Goal: Task Accomplishment & Management: Manage account settings

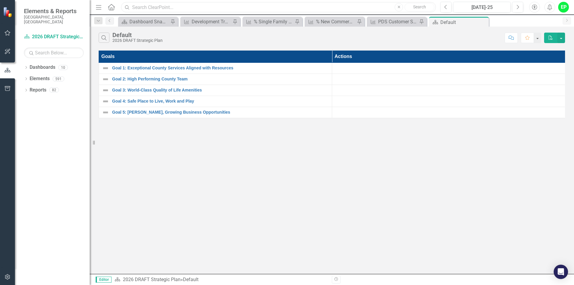
click at [201, 7] on input "text" at bounding box center [278, 7] width 315 height 10
paste input "Initial Review Only into % of Land Development Initial Reviews"
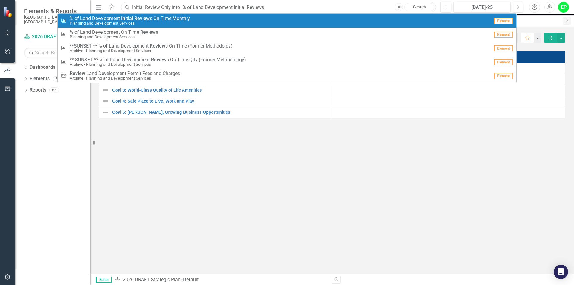
type input "Initial Review Only into % of Land Development Initial Reviews"
click at [153, 19] on span "% o f L a n d D e v e l o p m e n t Initial Review s O n T i m e M o n t h l y" at bounding box center [130, 18] width 120 height 5
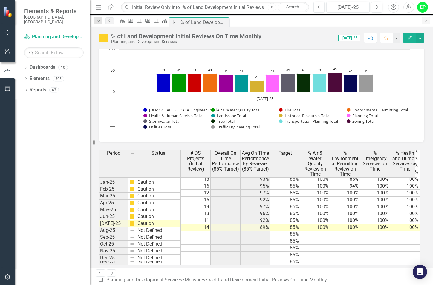
scroll to position [928, 0]
click at [195, 231] on td at bounding box center [196, 234] width 30 height 7
click at [200, 231] on td at bounding box center [196, 234] width 30 height 7
click at [200, 217] on td "13" at bounding box center [196, 213] width 30 height 7
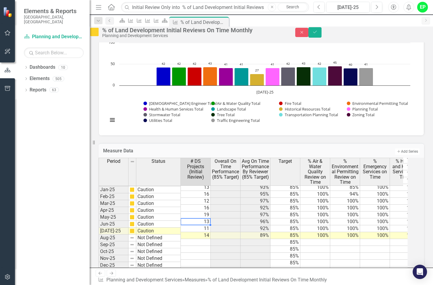
click at [204, 246] on td at bounding box center [196, 242] width 30 height 7
type textarea "12"
click at [315, 246] on td at bounding box center [315, 242] width 30 height 7
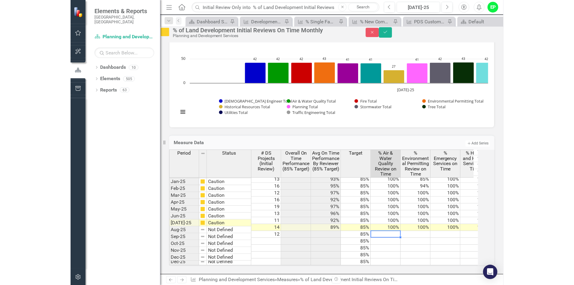
scroll to position [467, 0]
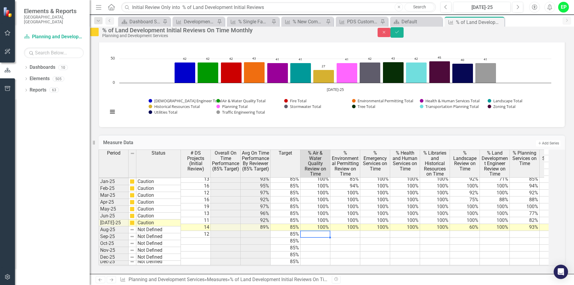
click at [319, 231] on td at bounding box center [315, 234] width 30 height 7
type textarea "92"
click at [346, 231] on td at bounding box center [345, 234] width 30 height 7
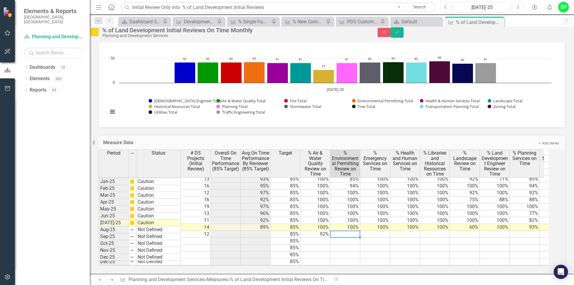
click at [346, 231] on td at bounding box center [345, 234] width 30 height 7
type textarea "100"
click at [375, 231] on td at bounding box center [375, 234] width 30 height 7
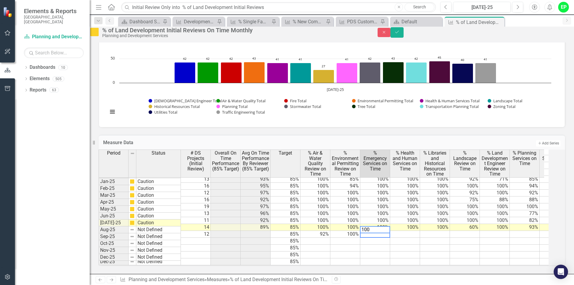
type textarea "100"
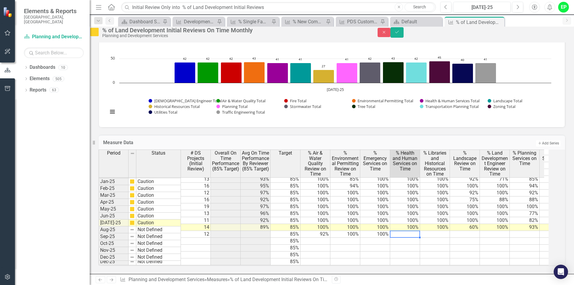
click at [405, 231] on td at bounding box center [405, 234] width 30 height 7
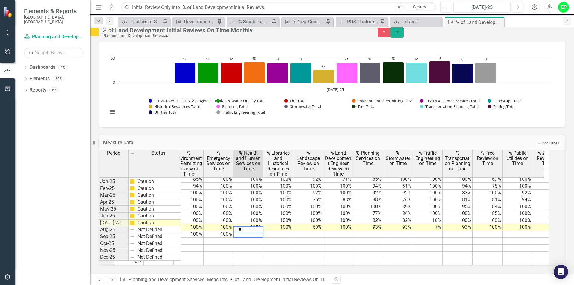
scroll to position [0, 151]
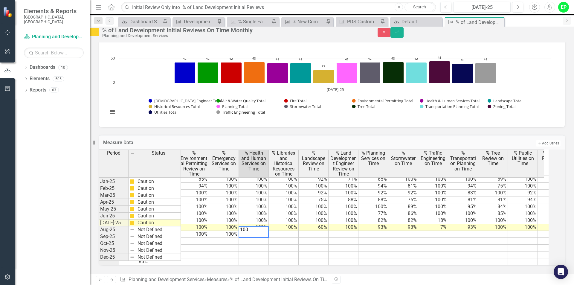
click at [266, 226] on textarea "100" at bounding box center [254, 229] width 30 height 7
type textarea "100"
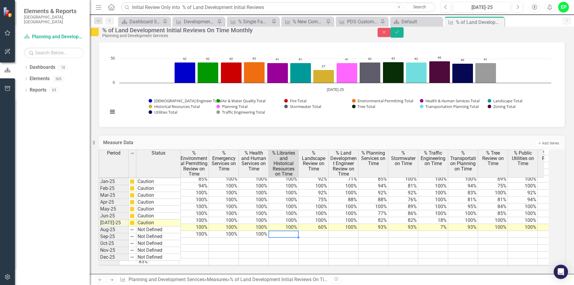
click at [285, 231] on td at bounding box center [284, 234] width 30 height 7
type textarea "100"
click at [316, 231] on td at bounding box center [314, 234] width 30 height 7
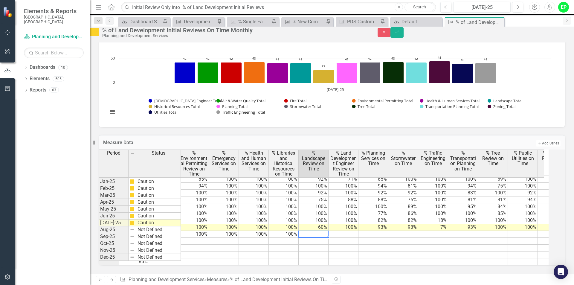
click at [316, 231] on td at bounding box center [314, 234] width 30 height 7
type textarea "91"
click at [358, 231] on td at bounding box center [344, 234] width 30 height 7
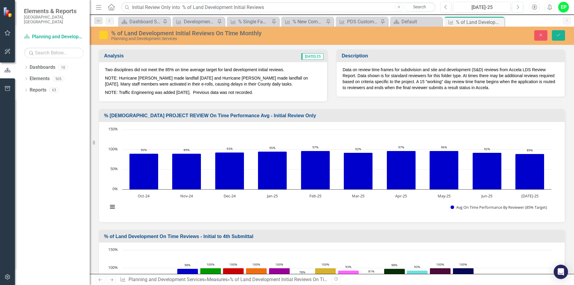
scroll to position [928, 0]
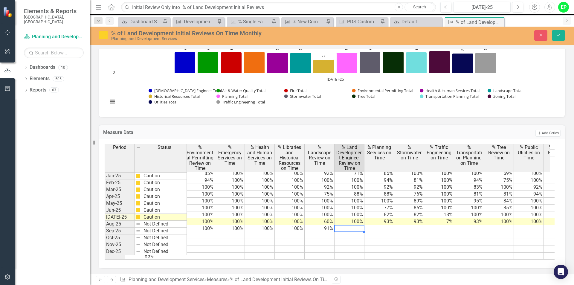
click at [357, 226] on td at bounding box center [349, 228] width 30 height 7
click at [357, 225] on td at bounding box center [349, 228] width 30 height 7
type textarea "100"
click at [377, 225] on td at bounding box center [379, 228] width 30 height 7
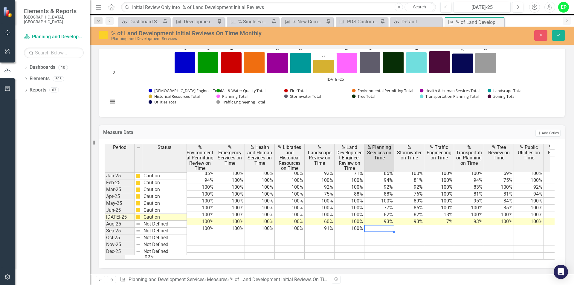
click at [384, 225] on td at bounding box center [379, 228] width 30 height 7
type textarea "67"
click at [412, 225] on td at bounding box center [409, 228] width 30 height 7
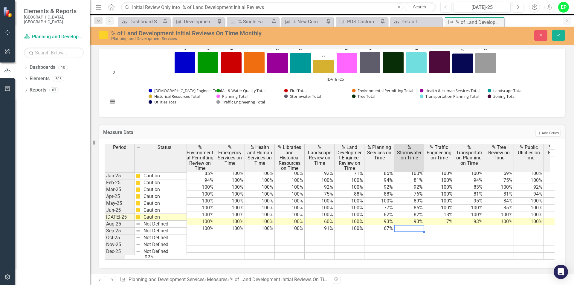
click at [413, 226] on td at bounding box center [409, 228] width 30 height 7
type textarea "67"
click at [435, 225] on td at bounding box center [439, 228] width 30 height 7
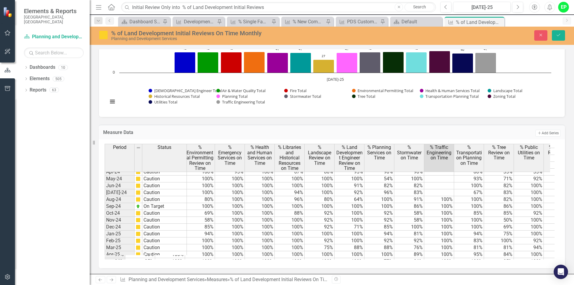
scroll to position [0, 0]
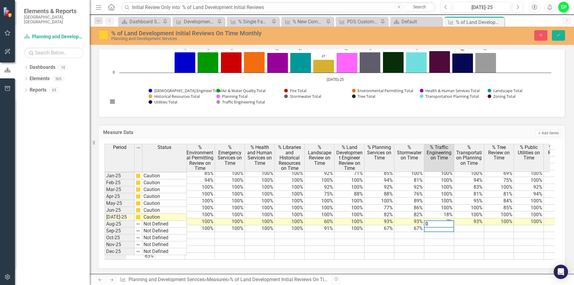
type textarea "0"
click at [467, 226] on td at bounding box center [469, 228] width 30 height 7
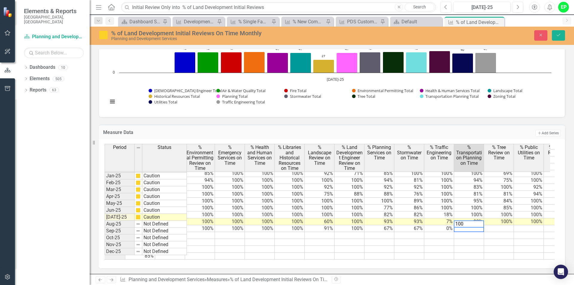
type textarea "100"
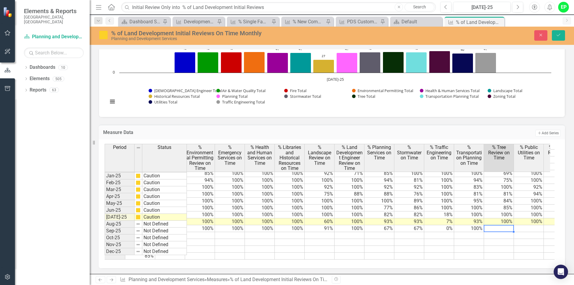
click at [494, 225] on td at bounding box center [499, 228] width 30 height 7
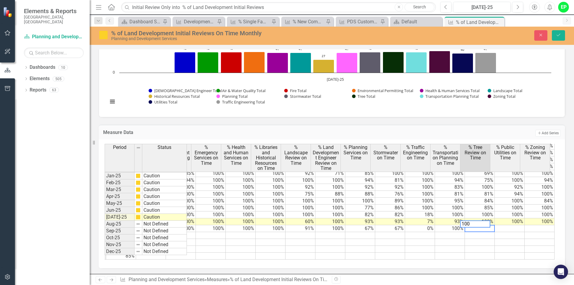
type textarea "100"
click at [507, 225] on td at bounding box center [510, 228] width 30 height 7
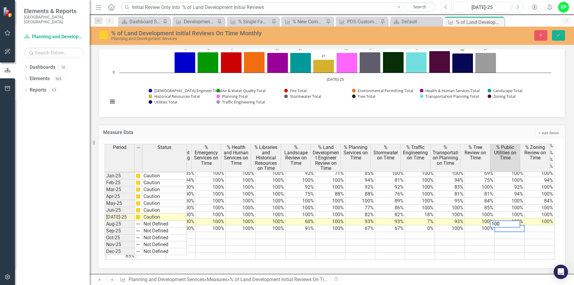
type textarea "100"
click at [525, 225] on td at bounding box center [540, 228] width 30 height 7
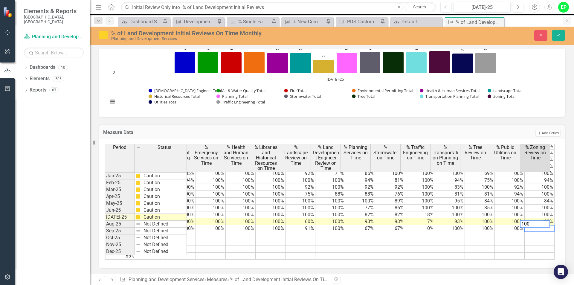
type textarea "100"
click at [441, 246] on td at bounding box center [450, 249] width 30 height 7
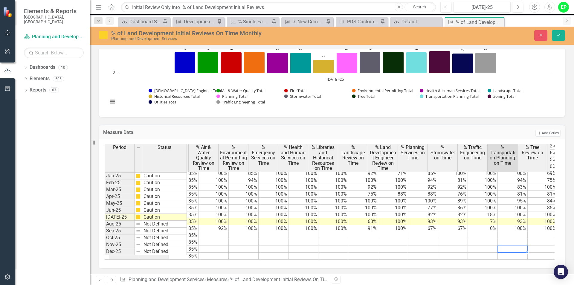
scroll to position [0, 108]
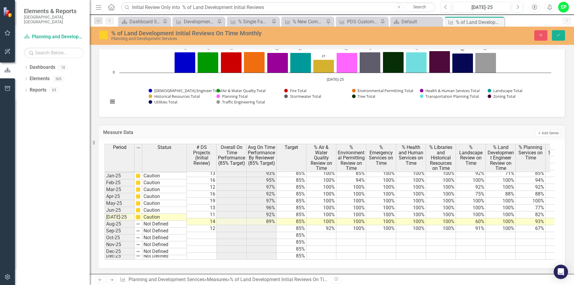
click at [375, 239] on td at bounding box center [381, 242] width 30 height 7
click at [368, 239] on td at bounding box center [381, 242] width 30 height 7
click at [444, 239] on td at bounding box center [441, 242] width 30 height 7
click at [197, 225] on td "12" at bounding box center [202, 228] width 30 height 7
click at [271, 225] on td at bounding box center [262, 228] width 30 height 7
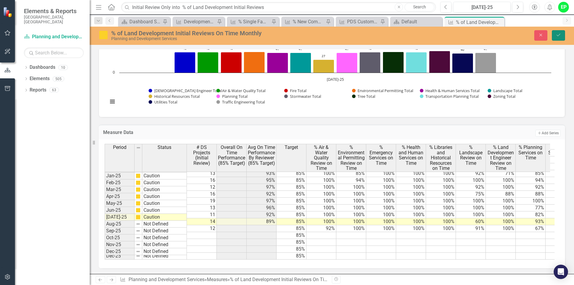
click at [560, 33] on button "Save" at bounding box center [558, 35] width 13 height 10
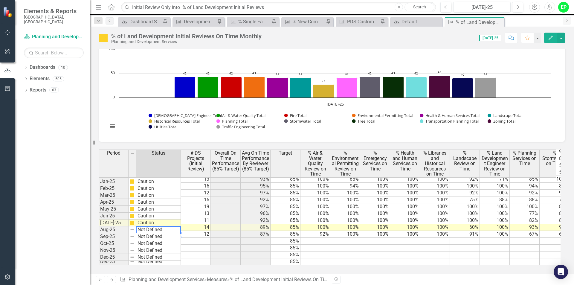
click at [164, 230] on td "Not Defined" at bounding box center [158, 229] width 45 height 7
click at [167, 228] on td "Not Defined" at bounding box center [158, 229] width 45 height 7
click at [161, 228] on td "Not Defined" at bounding box center [158, 229] width 45 height 7
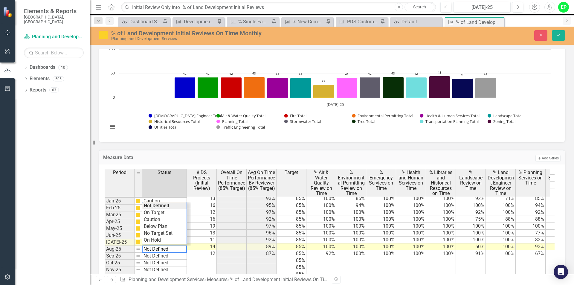
type textarea "Caution"
click at [154, 220] on div "Period Status # DS Projects (Initial Review) Overall On Time Performance (85% T…" at bounding box center [330, 227] width 450 height 116
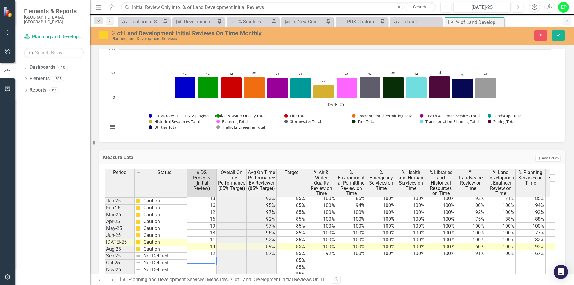
click at [202, 257] on td at bounding box center [202, 260] width 30 height 7
click at [561, 35] on icon "Save" at bounding box center [558, 35] width 5 height 4
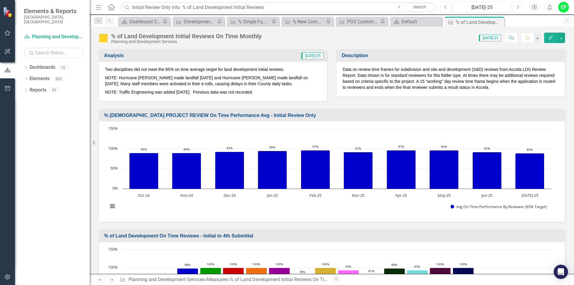
click at [519, 6] on icon "Next" at bounding box center [517, 6] width 3 height 5
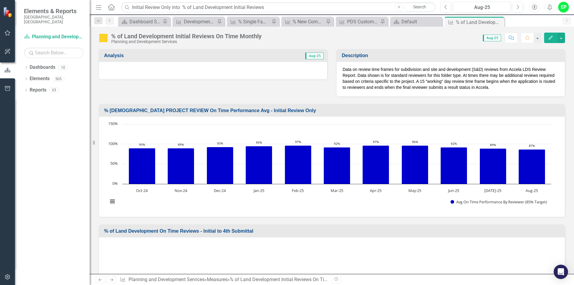
click at [302, 56] on td "Aug-25" at bounding box center [270, 56] width 108 height 10
click at [303, 56] on td "Aug-25" at bounding box center [270, 56] width 108 height 10
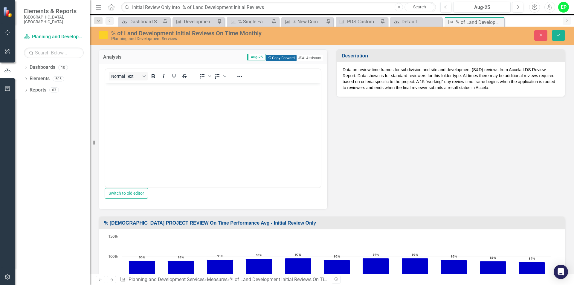
click at [271, 59] on button "Copy Forward Copy Forward" at bounding box center [281, 58] width 30 height 7
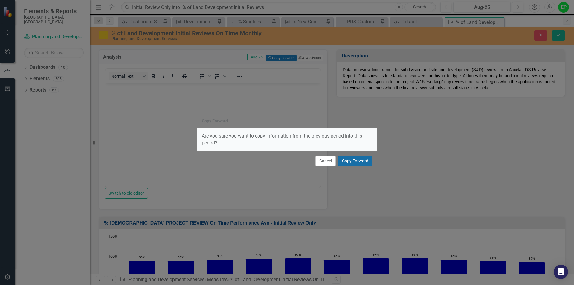
click at [355, 161] on button "Copy Forward" at bounding box center [355, 161] width 34 height 10
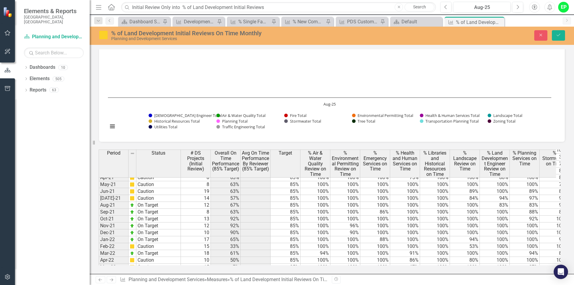
scroll to position [628, 0]
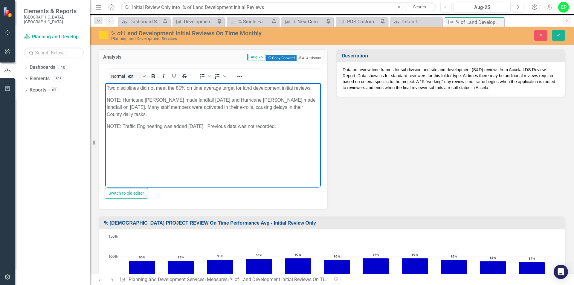
click at [116, 86] on p "Two disciplines did not meet the 85% on time average target for land developmen…" at bounding box center [213, 87] width 213 height 7
click at [185, 134] on body "Three disciplines did not meet the 85% on time average target for land developm…" at bounding box center [213, 128] width 216 height 90
click at [267, 150] on body "Three disciplines did not meet the 85% on time average target for land developm…" at bounding box center [213, 128] width 216 height 90
click at [290, 123] on p "NOTE: Traffic Engineering was added [DATE]. Previous data was not recorded." at bounding box center [213, 126] width 213 height 7
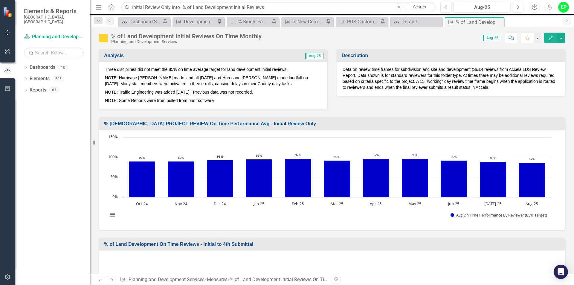
scroll to position [717, 0]
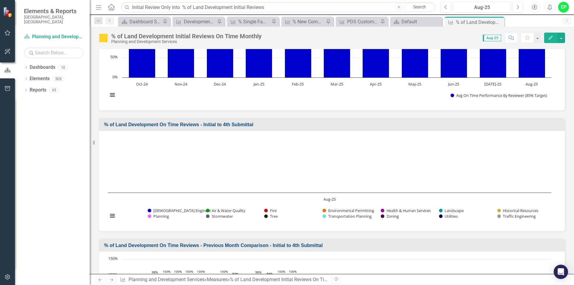
click at [184, 123] on h3 "% of Land Development On Time Reviews - Initial to 4th Submittal" at bounding box center [333, 124] width 458 height 5
click at [138, 122] on h3 "% of Land Development On Time Reviews - Initial to 4th Submittal" at bounding box center [333, 124] width 458 height 5
click at [136, 126] on h3 "% of Land Development On Time Reviews - Initial to 4th Submittal" at bounding box center [333, 124] width 458 height 5
click at [139, 121] on td "% of Land Development On Time Reviews - Initial to 4th Submittal" at bounding box center [333, 125] width 458 height 10
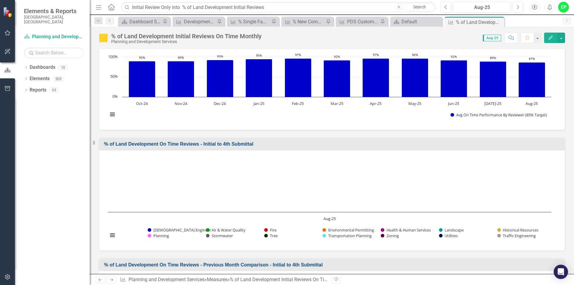
scroll to position [90, 0]
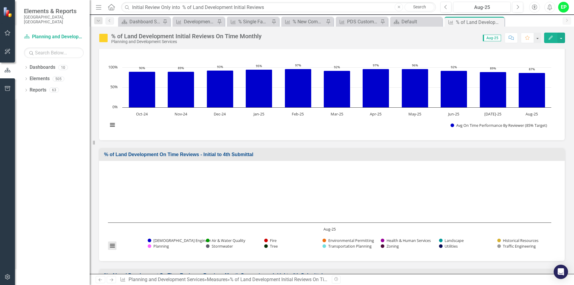
click at [111, 246] on button "View chart menu, Chart" at bounding box center [112, 246] width 8 height 8
click at [111, 246] on div "Download PNG image Download JPEG image Download PDF document Download SVG vecto…" at bounding box center [137, 220] width 75 height 58
click at [104, 155] on div "% of Land Development On Time Reviews - Initial to 4th Submittal" at bounding box center [332, 154] width 466 height 13
click at [110, 155] on h3 "% of Land Development On Time Reviews - Initial to 4th Submittal" at bounding box center [333, 154] width 458 height 5
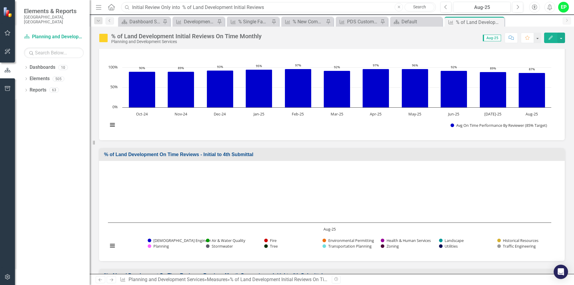
drag, startPoint x: 271, startPoint y: 9, endPoint x: 196, endPoint y: 13, distance: 75.1
click at [202, 17] on div "Menu Home Search Initial Review Only into % of Land Development Initial Reviews…" at bounding box center [332, 142] width 484 height 285
drag, startPoint x: 181, startPoint y: 7, endPoint x: 128, endPoint y: 13, distance: 52.6
click at [128, 13] on div "Menu Home Search Initial Review Only into % of Land Development Initial Reviews…" at bounding box center [264, 6] width 340 height 11
drag, startPoint x: 227, startPoint y: 7, endPoint x: 185, endPoint y: 12, distance: 42.7
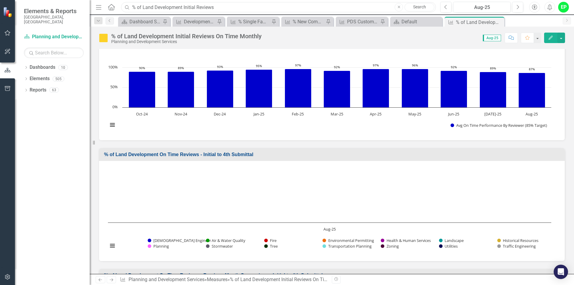
click at [185, 12] on input "% of Land Development Initial Reviews" at bounding box center [278, 7] width 315 height 10
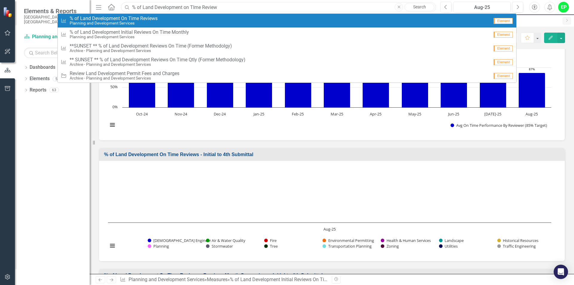
type input "% of Land Development on TIme Review"
click at [142, 21] on span "% o f L a n d D e v e l o p m e n t O n T i m e R e v i e w s" at bounding box center [114, 18] width 88 height 5
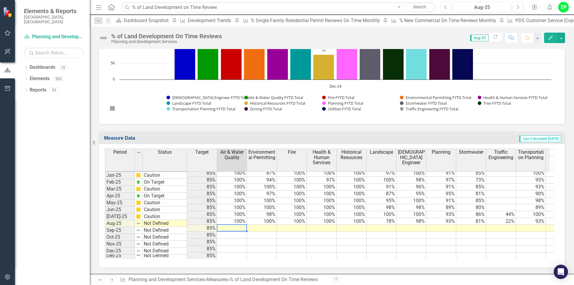
click at [230, 225] on td at bounding box center [232, 228] width 30 height 7
click at [236, 225] on td at bounding box center [232, 228] width 30 height 7
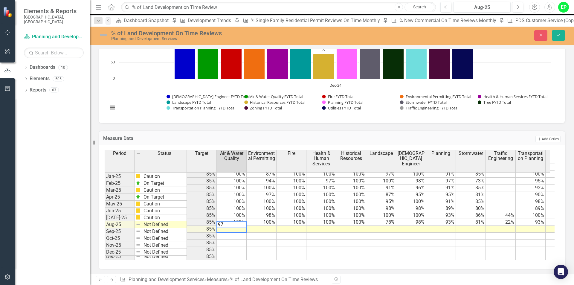
type textarea "97"
click at [260, 226] on td at bounding box center [262, 229] width 30 height 7
click at [262, 226] on td at bounding box center [262, 229] width 30 height 7
type textarea "100"
click at [286, 226] on td at bounding box center [292, 229] width 30 height 7
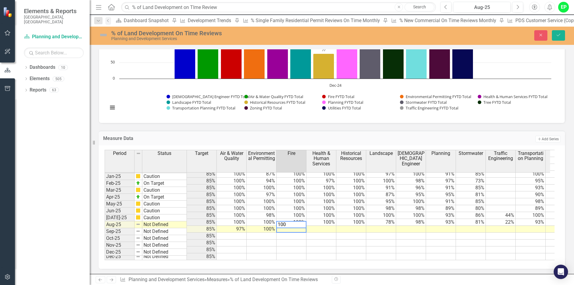
type textarea "100"
click at [325, 227] on td at bounding box center [321, 229] width 30 height 7
type textarea "100"
click at [353, 228] on td at bounding box center [351, 229] width 30 height 7
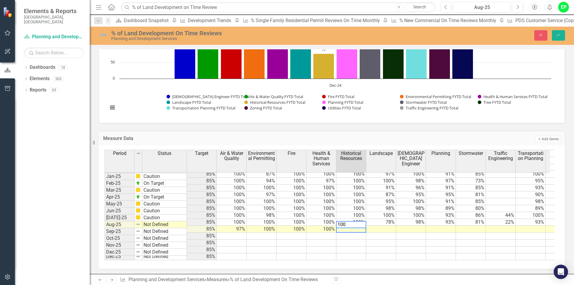
type textarea "100"
click at [385, 227] on td at bounding box center [381, 229] width 30 height 7
type textarea "96"
click at [413, 227] on td at bounding box center [411, 229] width 30 height 7
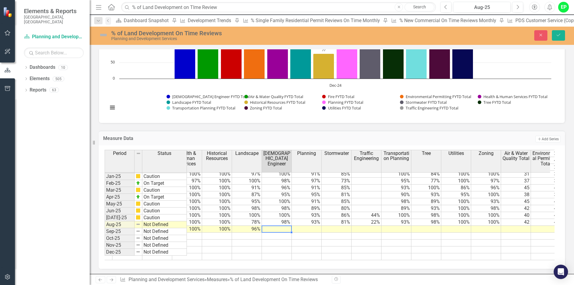
scroll to position [0, 158]
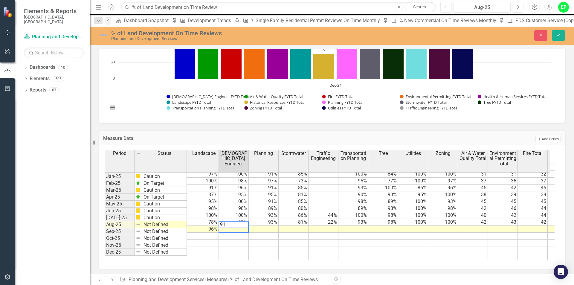
type textarea "91"
type textarea "87"
click at [298, 226] on td at bounding box center [294, 229] width 30 height 7
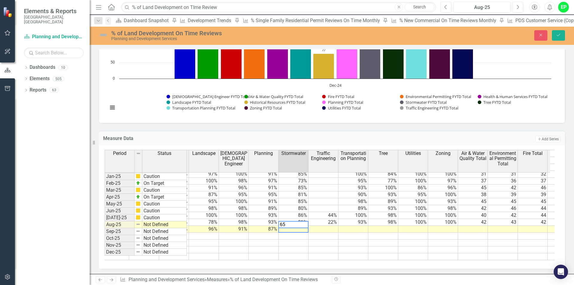
type textarea "65"
click at [327, 226] on td at bounding box center [323, 229] width 30 height 7
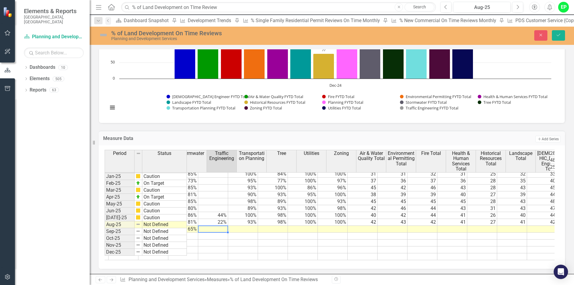
scroll to position [0, 288]
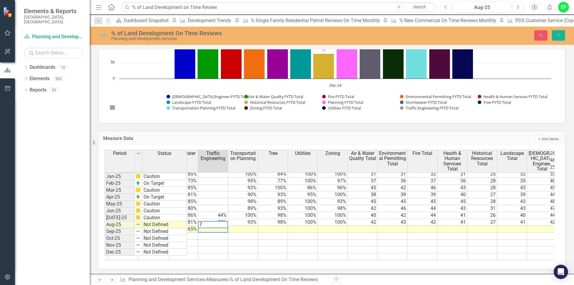
type textarea "7"
click at [246, 226] on tr "Aug-25 Not Defined 85% 97% 100% 100% 100% 100% 96% 91% 87% 65%" at bounding box center [291, 229] width 949 height 7
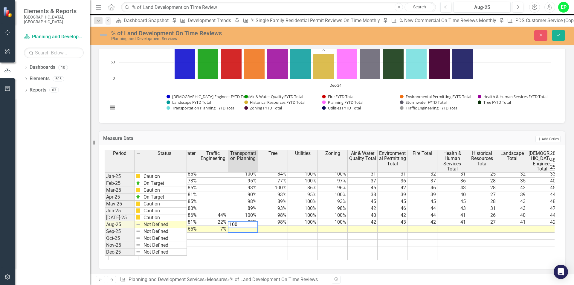
type textarea "100"
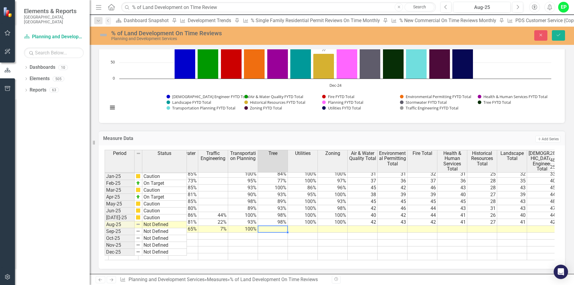
click at [276, 226] on td at bounding box center [273, 229] width 30 height 7
type textarea "100"
click at [308, 227] on td at bounding box center [303, 229] width 30 height 7
type textarea "100"
click at [332, 228] on td at bounding box center [333, 229] width 30 height 7
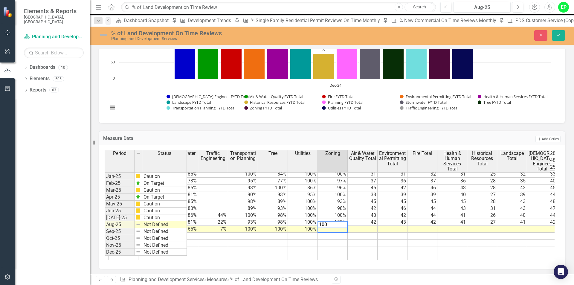
type textarea "100"
click at [369, 228] on td at bounding box center [363, 229] width 30 height 7
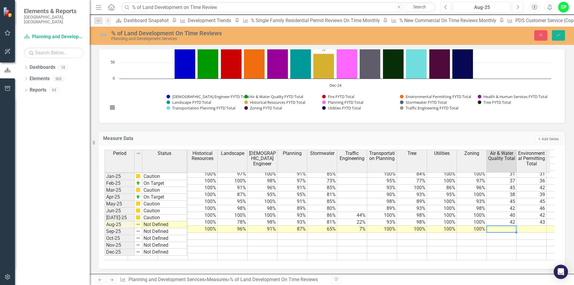
scroll to position [0, 97]
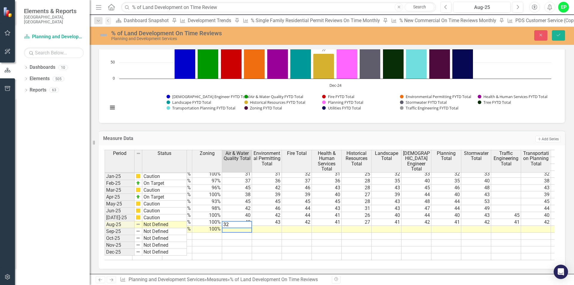
type textarea "32"
click at [263, 228] on tr "Not Defined 85% 97% 100% 100% 100% 100% 96% 91% 87% 65% 7% 100% 100% 100% 100% …" at bounding box center [229, 229] width 1001 height 7
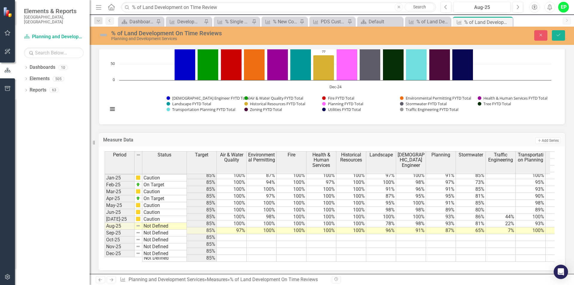
click at [564, 32] on button "Save" at bounding box center [558, 35] width 13 height 10
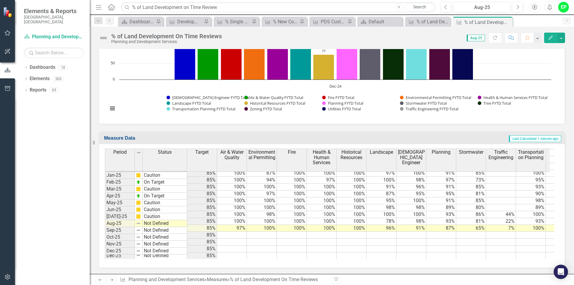
click at [155, 224] on td "Not Defined" at bounding box center [165, 223] width 45 height 7
click at [166, 222] on td "Not Defined" at bounding box center [165, 223] width 45 height 7
click at [105, 244] on div "Period Status Target Air & Water Quality Environmental Permitting Fire Health &…" at bounding box center [105, 158] width 0 height 202
click at [168, 223] on td "Not Defined" at bounding box center [165, 223] width 45 height 7
click at [162, 223] on td "Not Defined" at bounding box center [165, 223] width 45 height 7
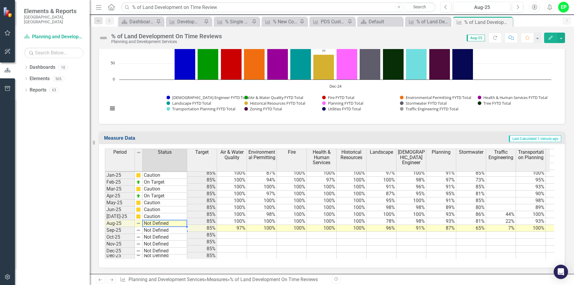
click at [162, 223] on td "Not Defined" at bounding box center [165, 223] width 45 height 7
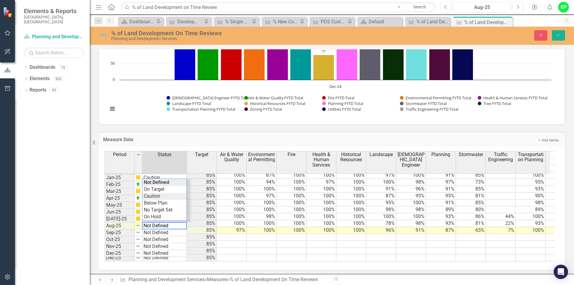
type textarea "Caution"
click at [159, 195] on div "Period Status Target Air & Water Quality Environmental Permitting Fire Health &…" at bounding box center [330, 206] width 450 height 110
click at [260, 241] on td at bounding box center [262, 244] width 30 height 7
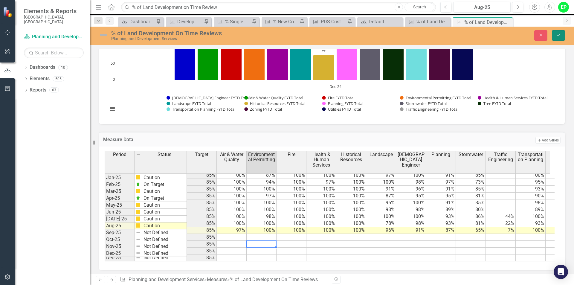
click at [559, 35] on icon "Save" at bounding box center [558, 35] width 5 height 4
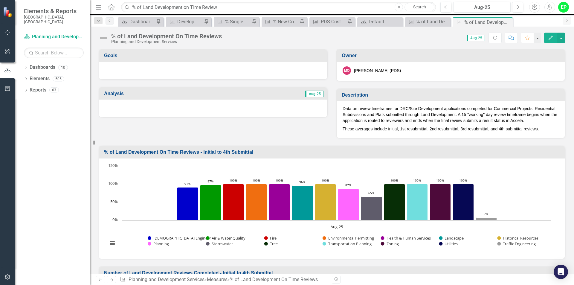
click at [253, 112] on div at bounding box center [213, 108] width 228 height 17
click at [151, 97] on td "Analysis" at bounding box center [160, 94] width 112 height 10
click at [215, 103] on div at bounding box center [213, 108] width 228 height 17
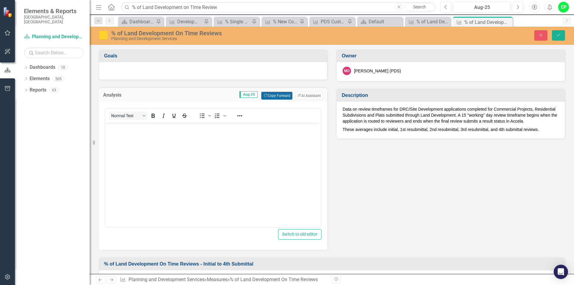
click at [264, 97] on button "Copy Forward Copy Forward" at bounding box center [276, 96] width 31 height 8
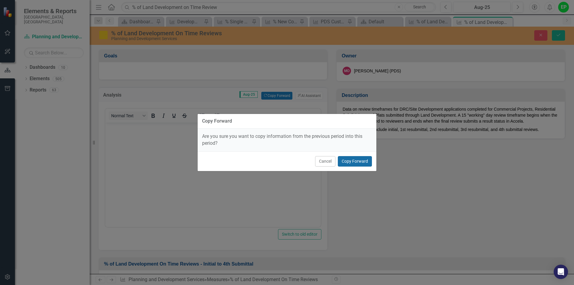
click at [353, 161] on button "Copy Forward" at bounding box center [355, 161] width 34 height 10
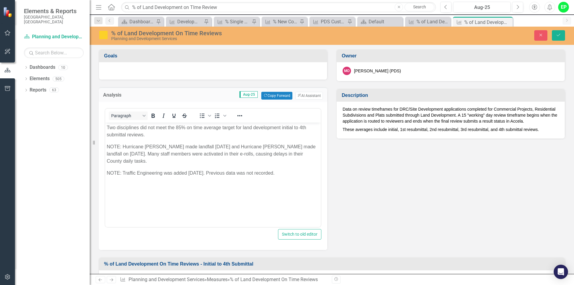
click at [294, 184] on body "Two disciplines did not meet the 85% on time average target for land developmen…" at bounding box center [213, 168] width 216 height 90
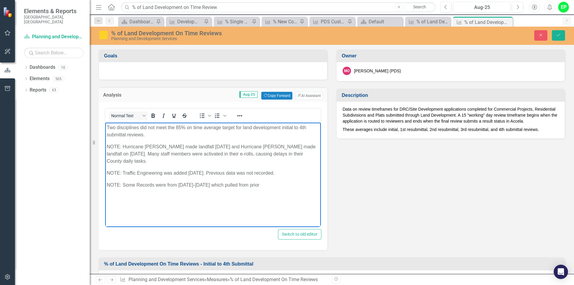
scroll to position [719, 0]
click at [357, 184] on div "Goals Analysis Aug-25 Copy Forward Copy Forward ClearPoint AI AI Assistant Norm…" at bounding box center [331, 146] width 475 height 208
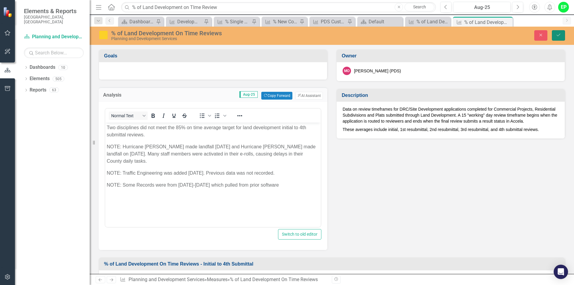
click at [557, 38] on button "Save" at bounding box center [558, 35] width 13 height 10
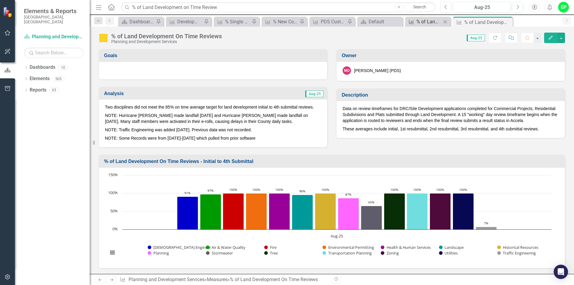
click at [433, 21] on div "% of Land Development Initial Reviews On Time Monthly" at bounding box center [428, 21] width 25 height 7
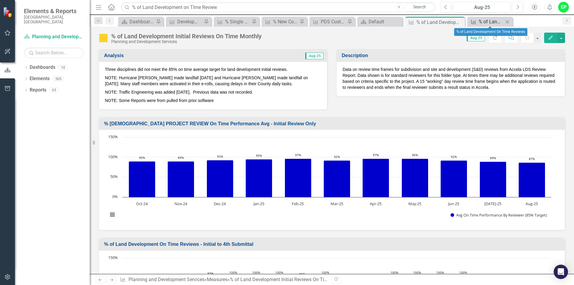
click at [485, 24] on div "% of Land Development On Time Reviews" at bounding box center [491, 21] width 25 height 7
